Goal: Information Seeking & Learning: Understand process/instructions

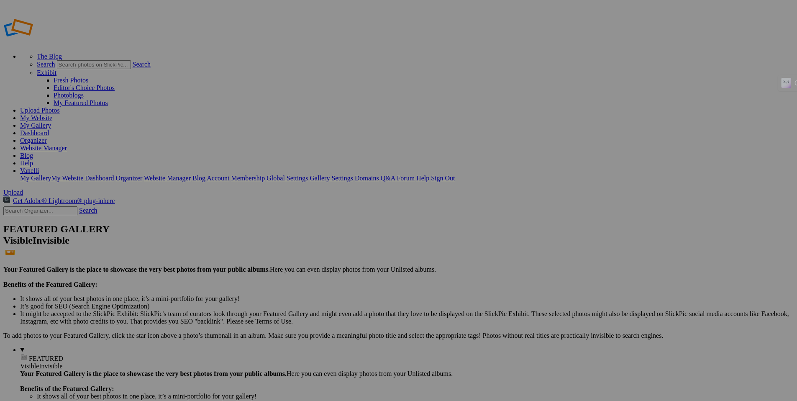
click at [67, 144] on link "Website Manager" at bounding box center [43, 147] width 47 height 7
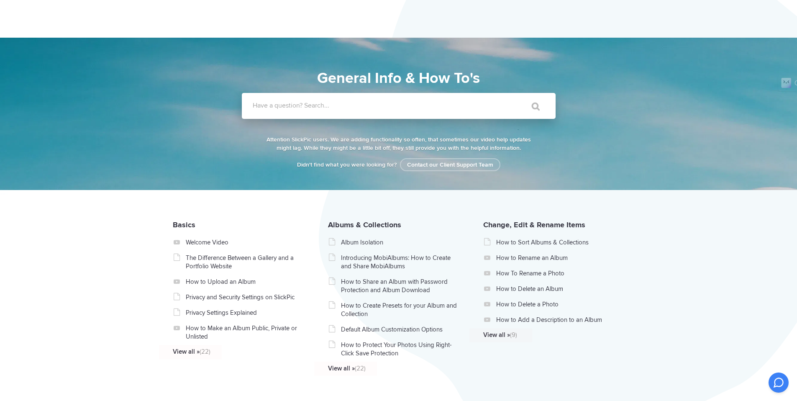
click at [344, 111] on input "Have a question? Search..." at bounding box center [382, 106] width 280 height 26
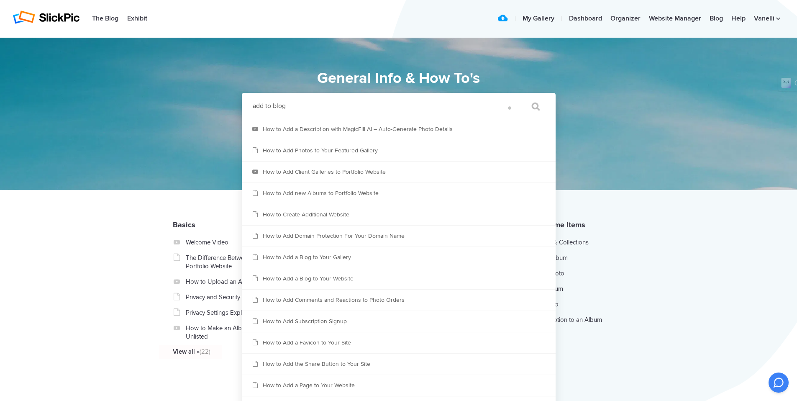
type input "add to blog"
click at [514, 96] on input "" at bounding box center [531, 106] width 35 height 20
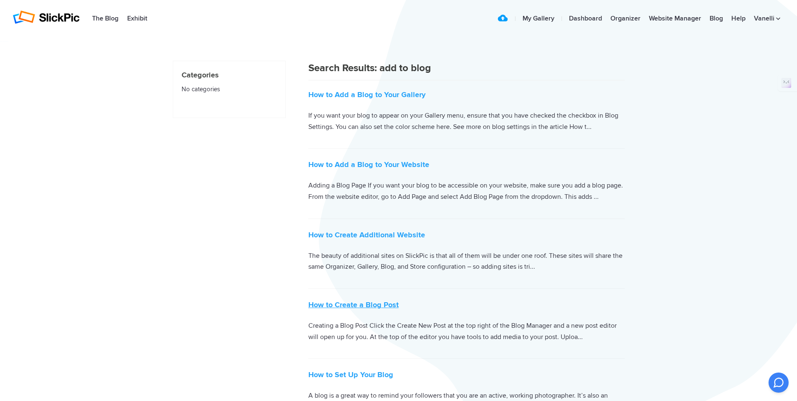
click at [345, 308] on link "How to Create a Blog Post" at bounding box center [353, 304] width 90 height 9
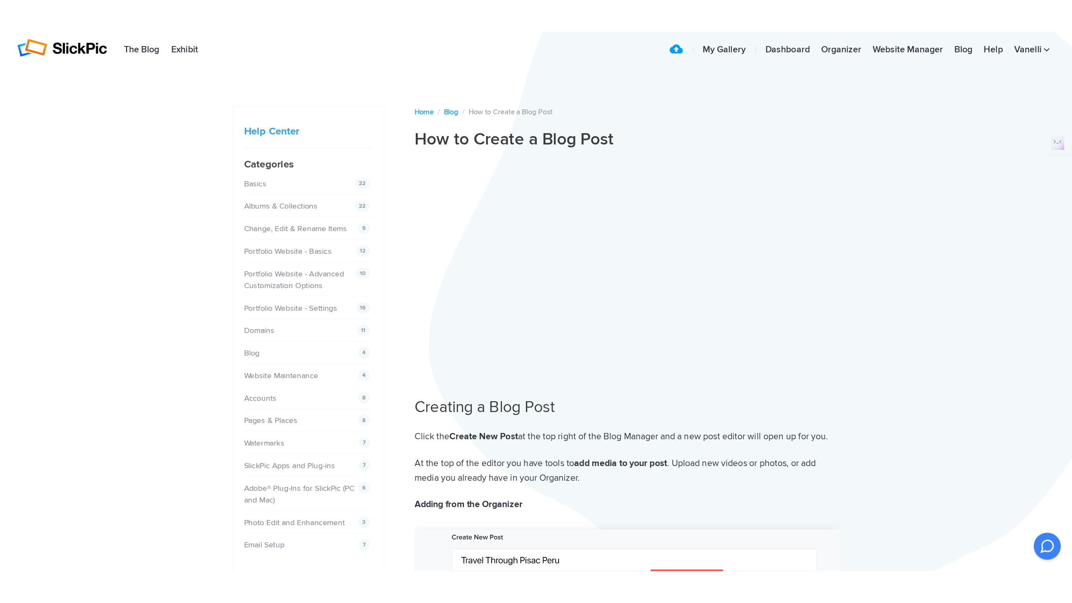
scroll to position [2, 0]
